Goal: Transaction & Acquisition: Purchase product/service

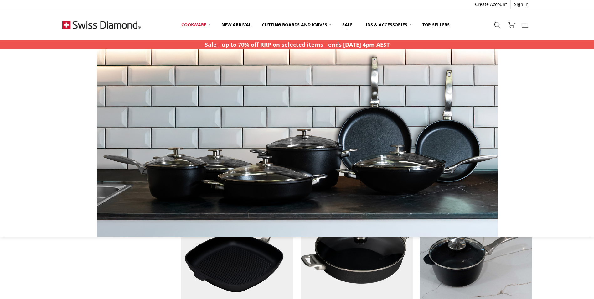
scroll to position [720, 0]
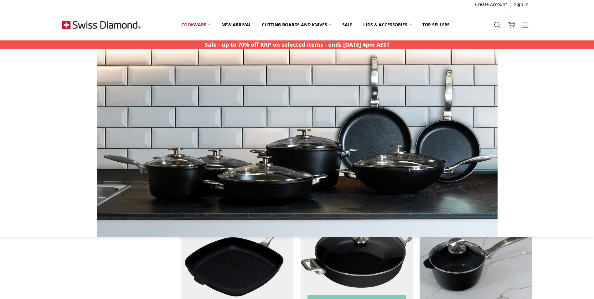
click at [355, 247] on img at bounding box center [357, 258] width 112 height 112
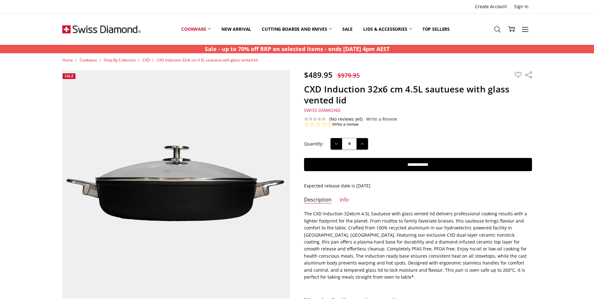
drag, startPoint x: 361, startPoint y: 76, endPoint x: 346, endPoint y: 77, distance: 14.8
click at [346, 77] on div "$489.95 $979.95 MSRP:" at bounding box center [333, 75] width 59 height 10
drag, startPoint x: 346, startPoint y: 77, endPoint x: 371, endPoint y: 79, distance: 25.1
click at [371, 79] on section "$489.95 $979.95 MSRP: You save Add to Wish List" at bounding box center [418, 98] width 242 height 57
click at [474, 92] on h1 "CXD Induction 32x6 cm 4.5L sautuese with glass vented lid" at bounding box center [418, 95] width 228 height 22
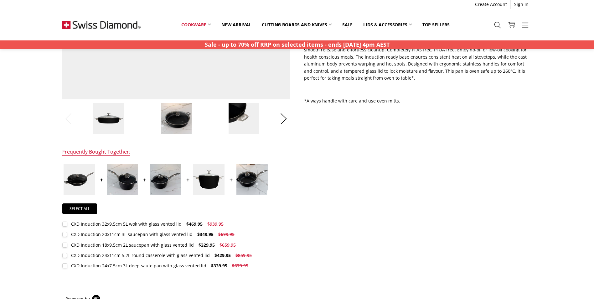
scroll to position [188, 0]
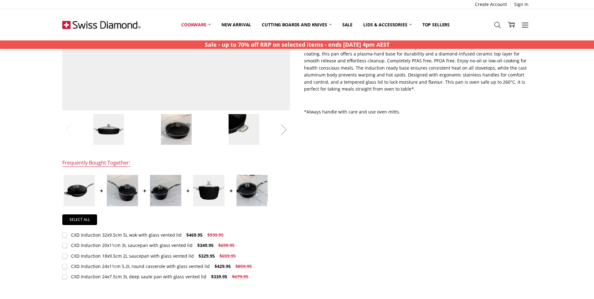
click at [284, 128] on button "Next" at bounding box center [283, 129] width 13 height 19
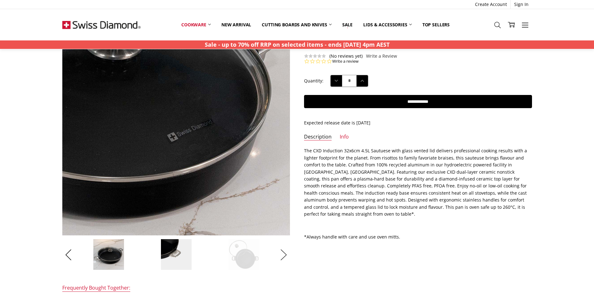
scroll to position [63, 0]
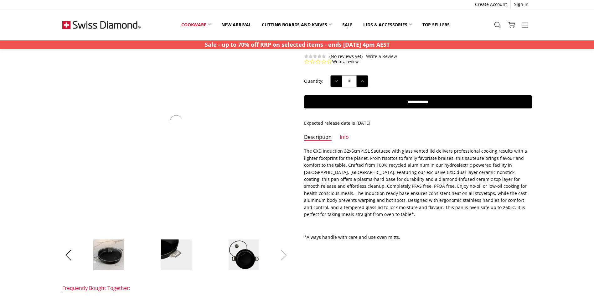
click at [286, 255] on button "Next" at bounding box center [283, 254] width 13 height 19
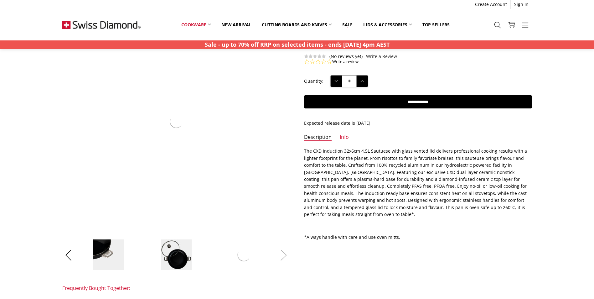
scroll to position [31, 0]
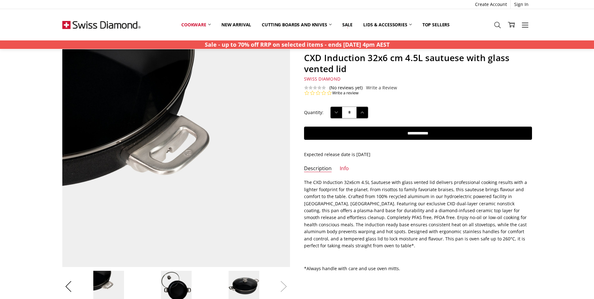
click at [284, 292] on button "Next" at bounding box center [283, 285] width 13 height 19
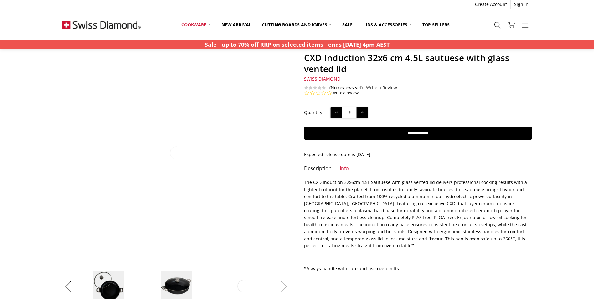
click at [284, 291] on button "Next" at bounding box center [283, 285] width 13 height 19
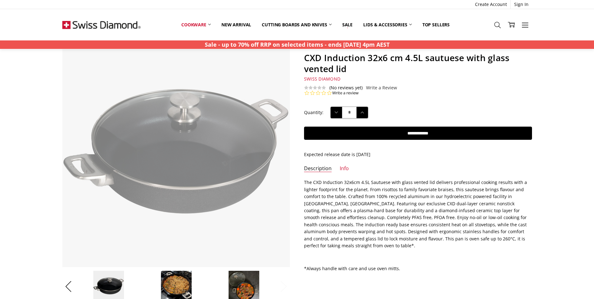
click at [284, 290] on button "Next" at bounding box center [283, 285] width 13 height 19
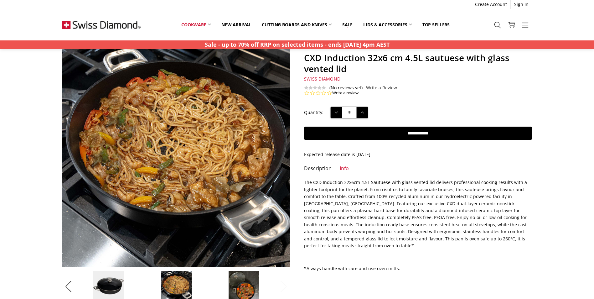
click at [284, 290] on button "Next" at bounding box center [283, 285] width 13 height 19
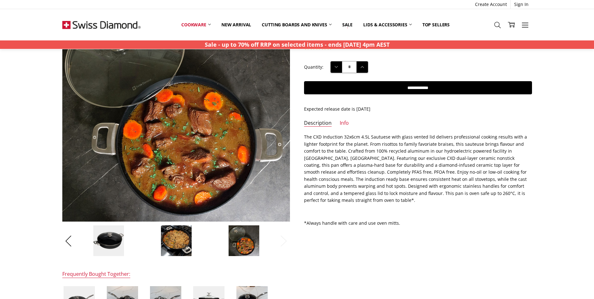
scroll to position [94, 0]
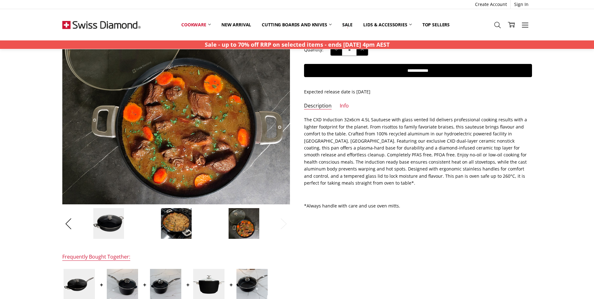
click at [184, 232] on img at bounding box center [176, 223] width 31 height 31
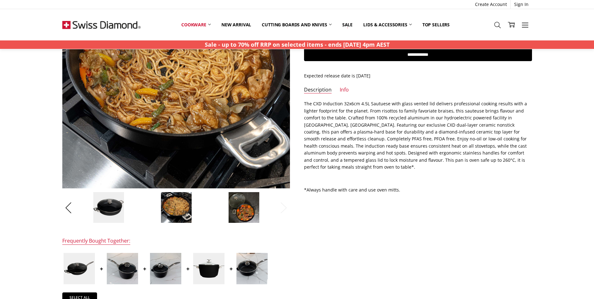
scroll to position [0, 0]
